Goal: Find specific page/section: Find specific page/section

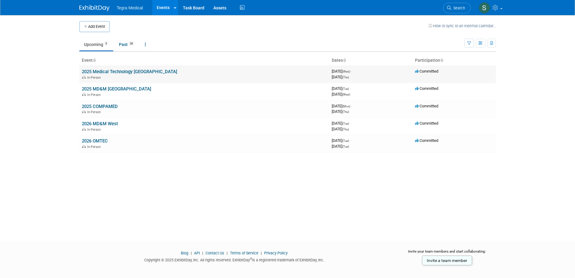
click at [126, 72] on link "2025 Medical Technology [GEOGRAPHIC_DATA]" at bounding box center [129, 71] width 95 height 5
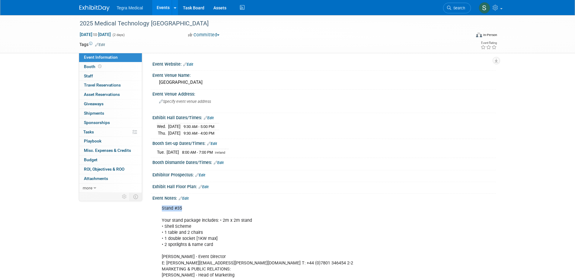
drag, startPoint x: 186, startPoint y: 207, endPoint x: 160, endPoint y: 208, distance: 26.0
copy div "Stand #35"
